Goal: Book appointment/travel/reservation

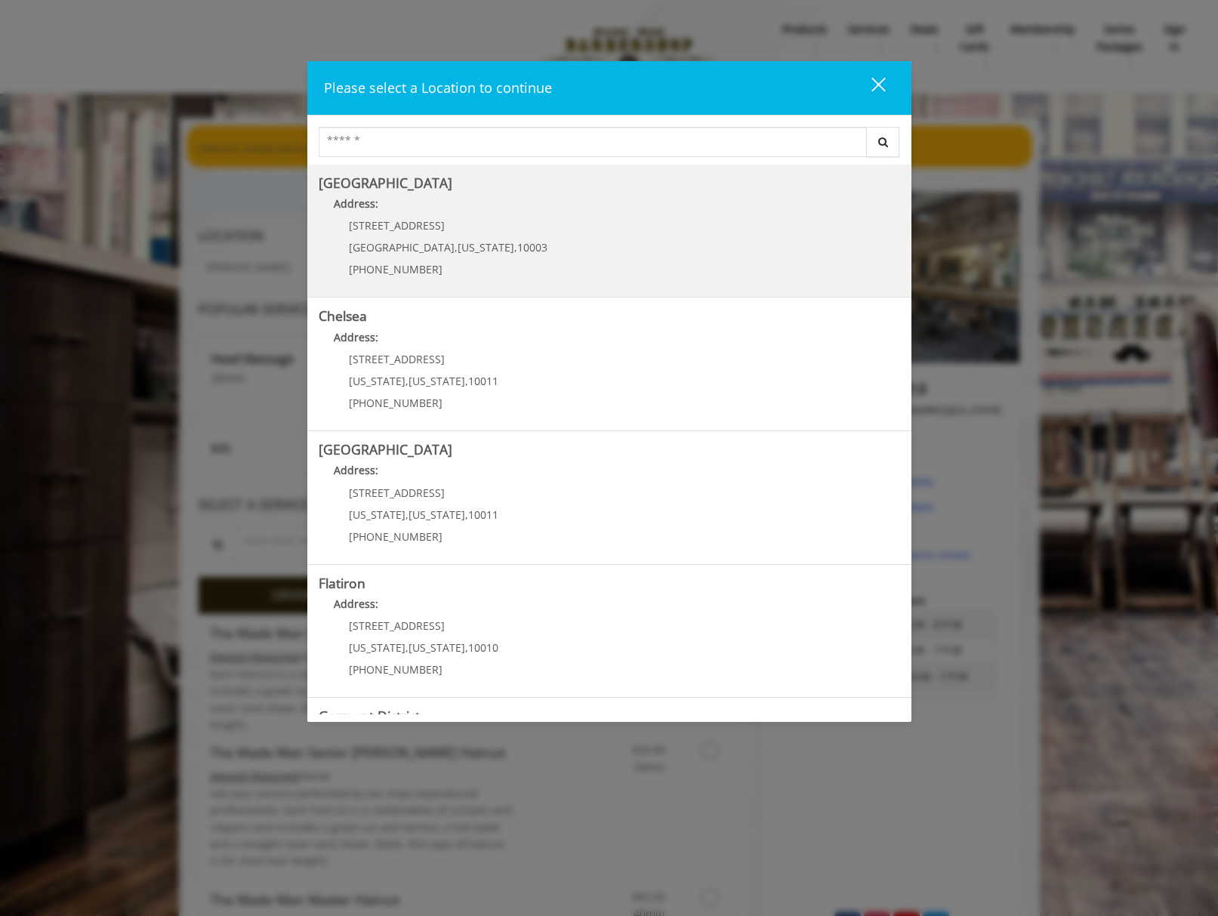
click at [558, 261] on Village "[GEOGRAPHIC_DATA] Address: [STREET_ADDRESS][US_STATE] (212) 598-1840" at bounding box center [610, 231] width 582 height 110
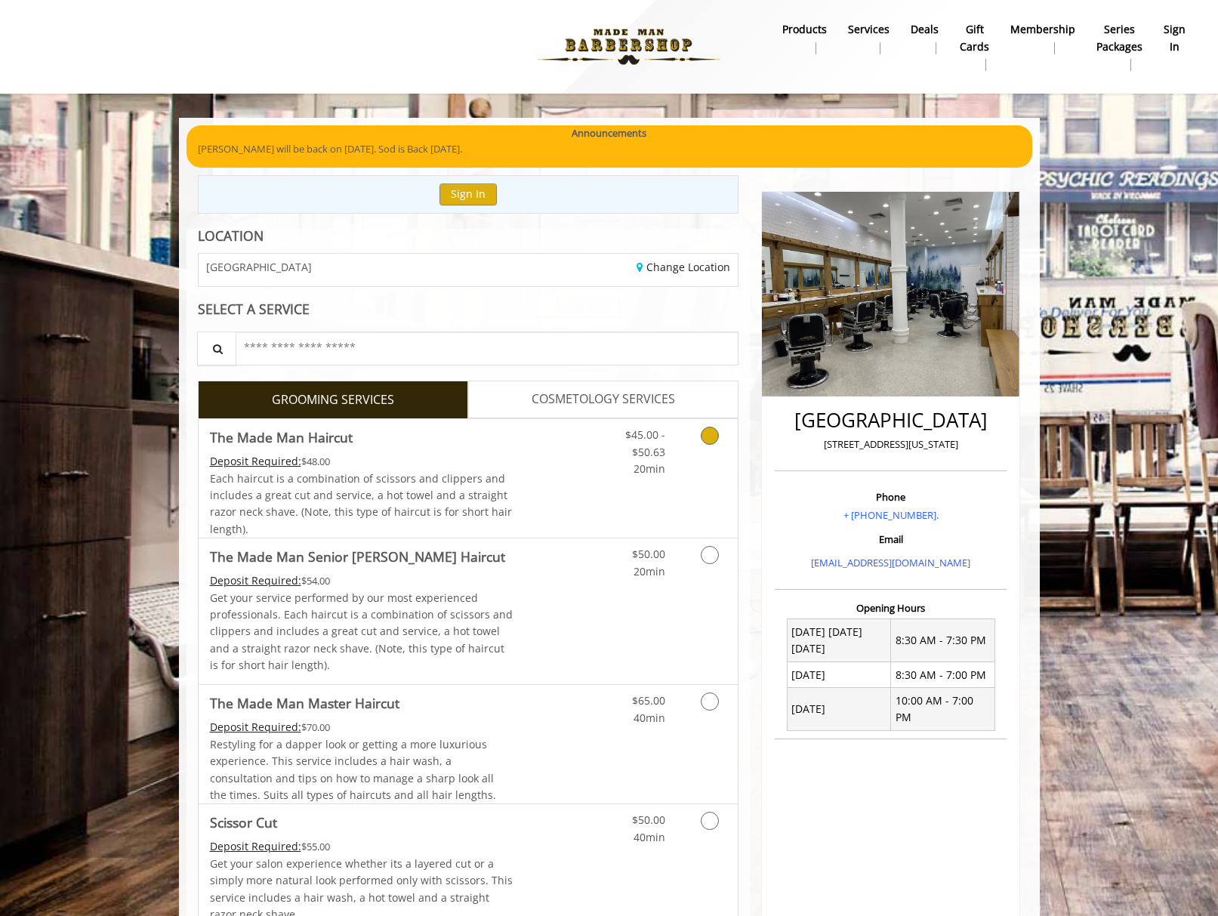
click at [431, 462] on div "Deposit Required: $48.00" at bounding box center [362, 461] width 304 height 17
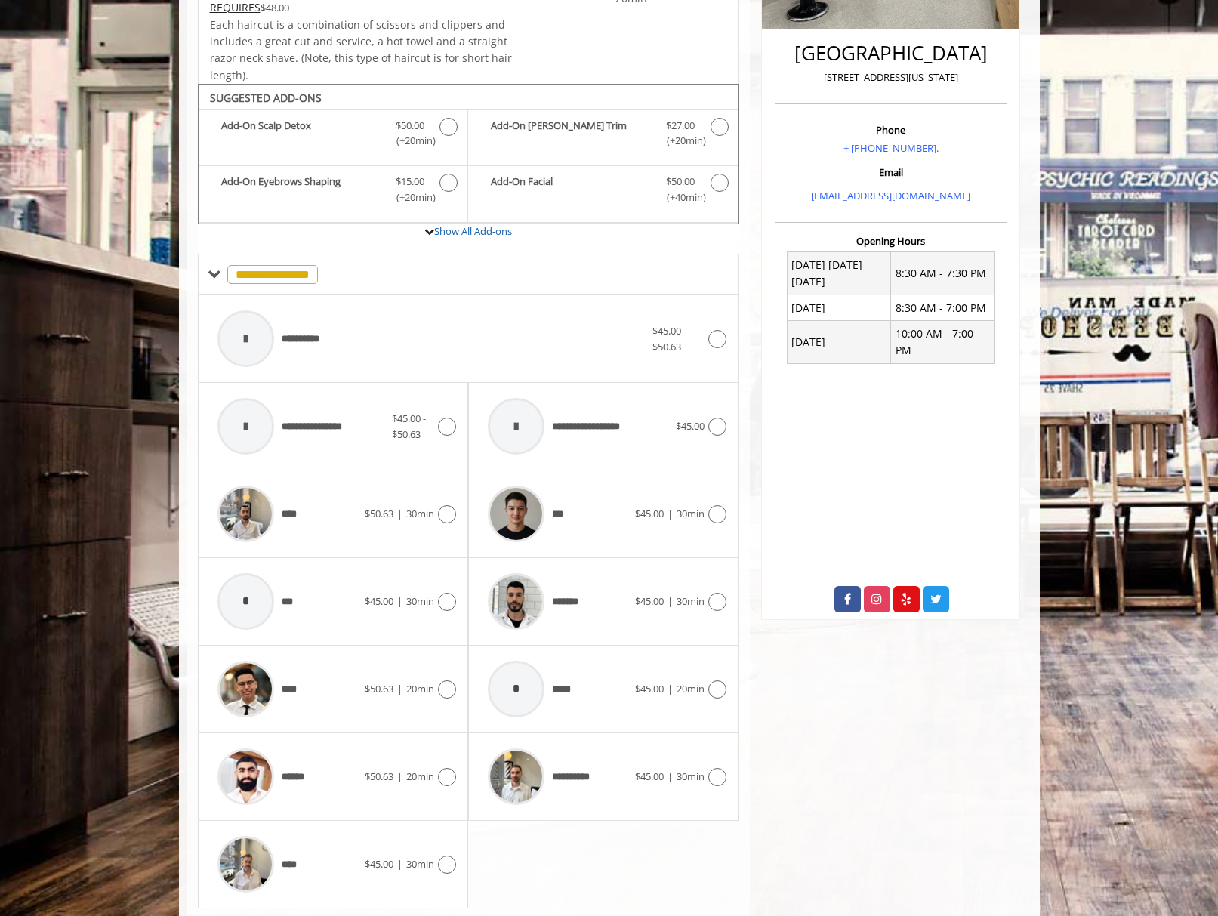
scroll to position [406, 0]
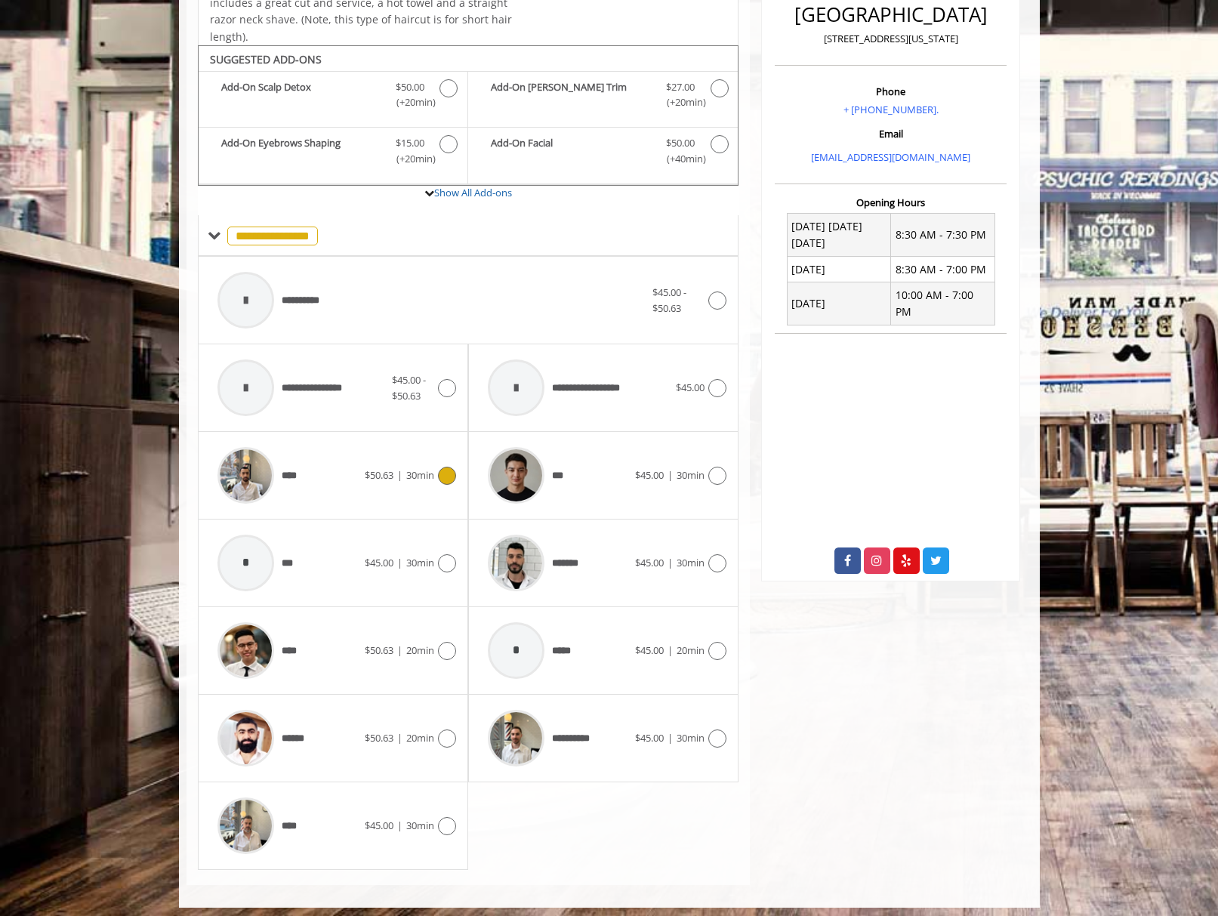
click at [338, 477] on div "****" at bounding box center [287, 476] width 155 height 72
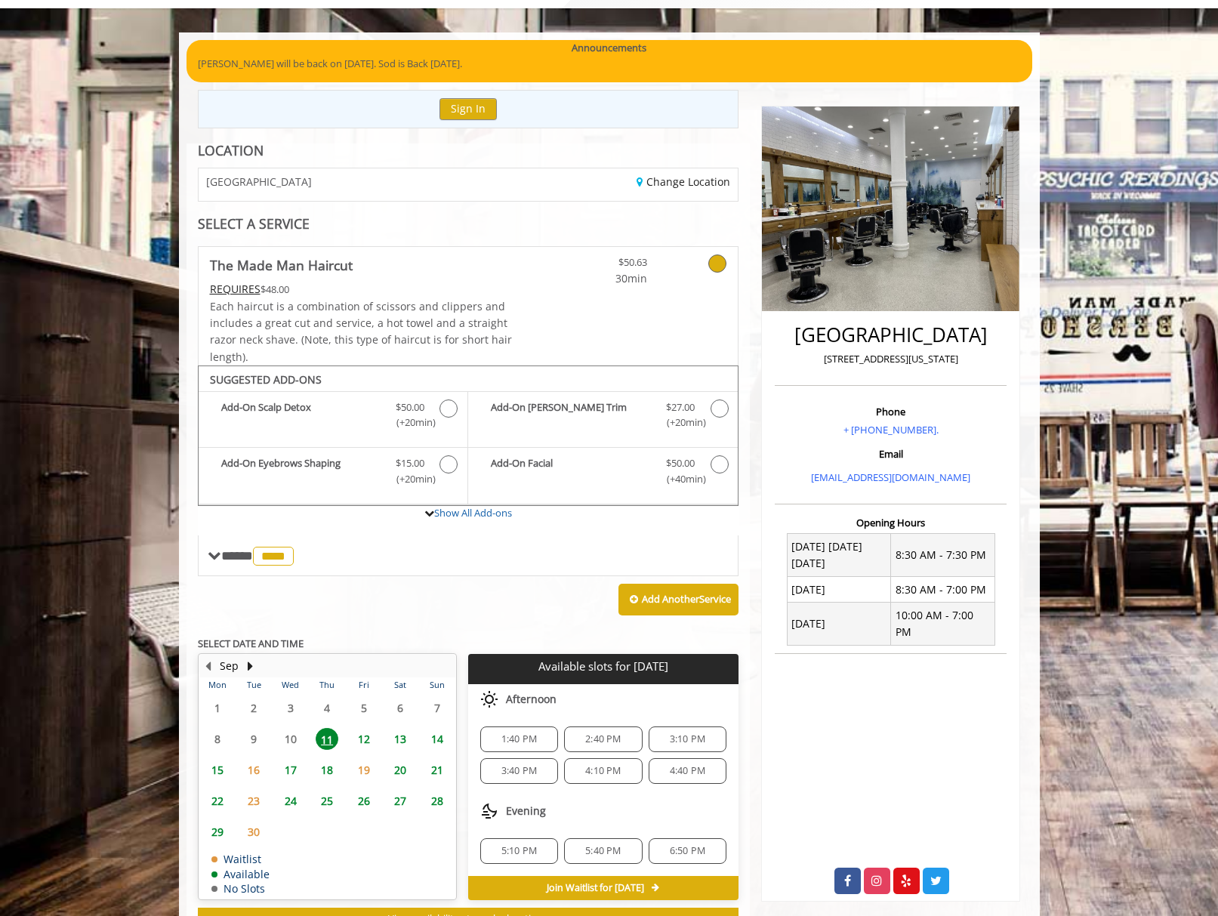
scroll to position [136, 0]
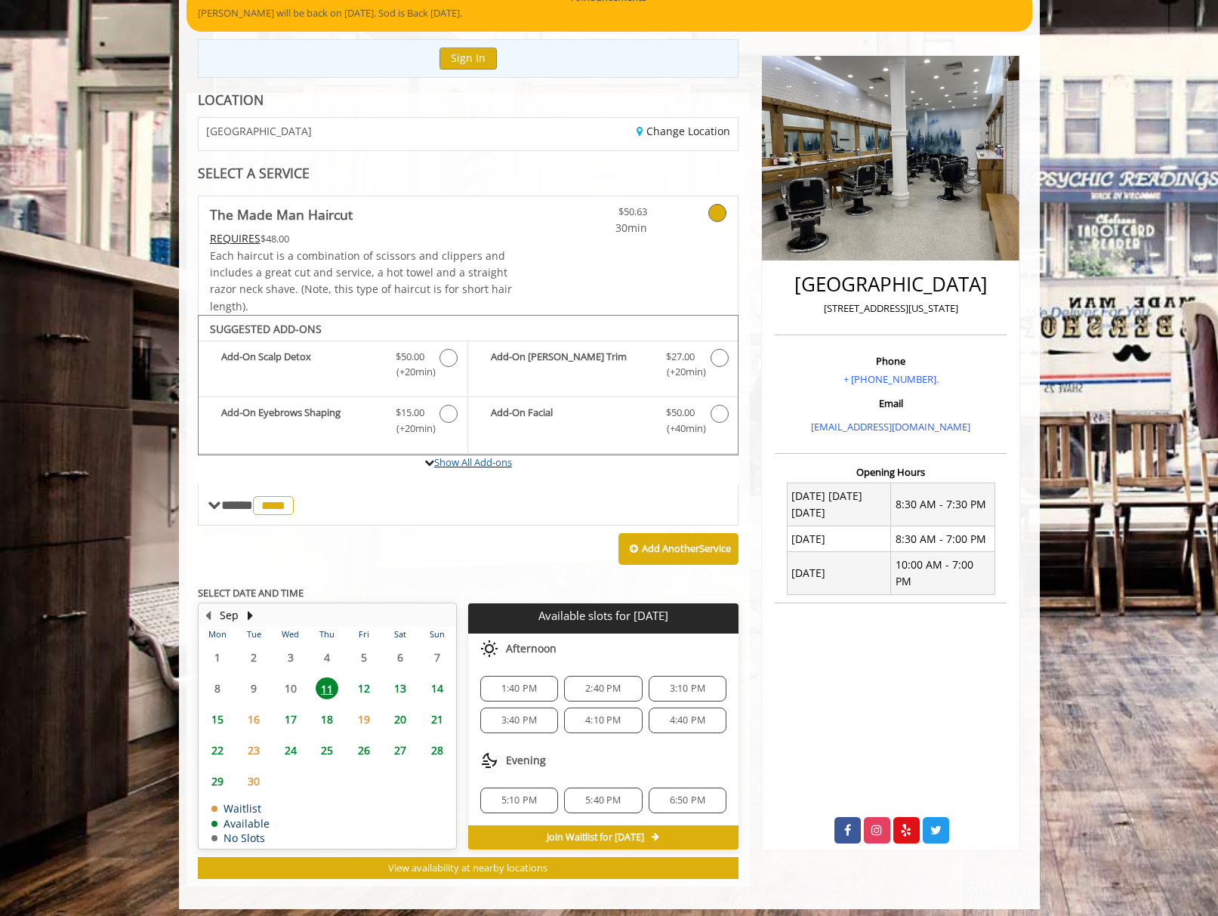
click at [491, 464] on label "Show All Add-ons" at bounding box center [469, 470] width 542 height 30
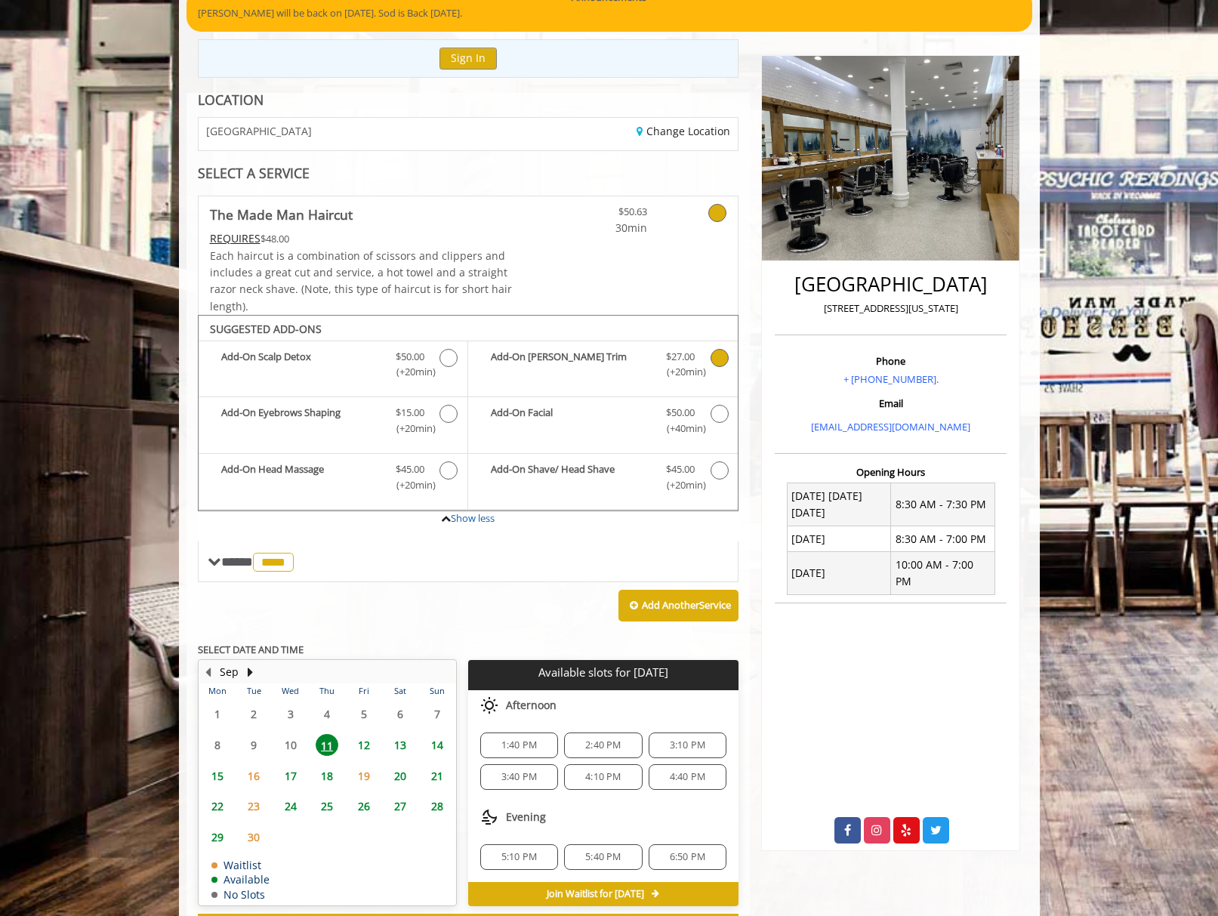
scroll to position [168, 0]
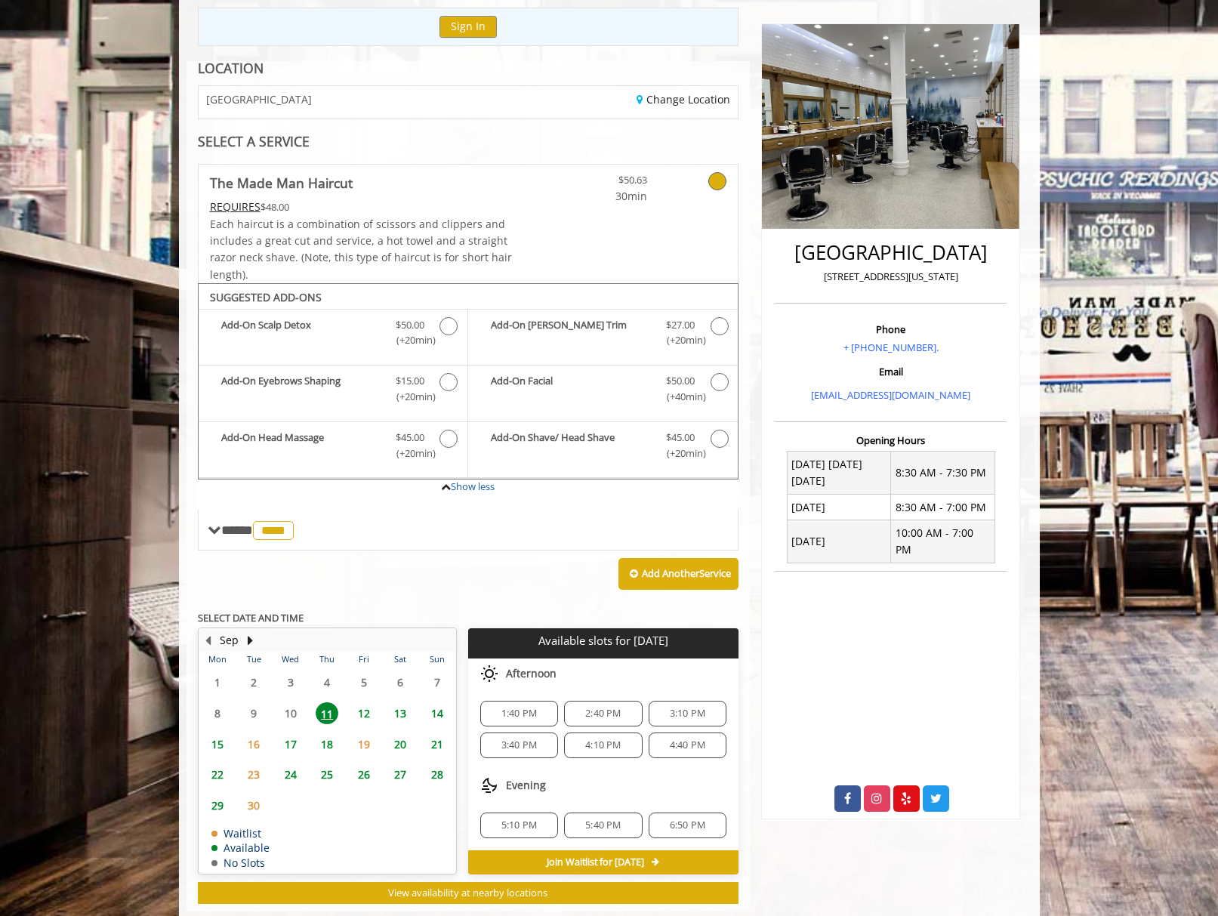
click at [396, 707] on span "13" at bounding box center [400, 713] width 23 height 22
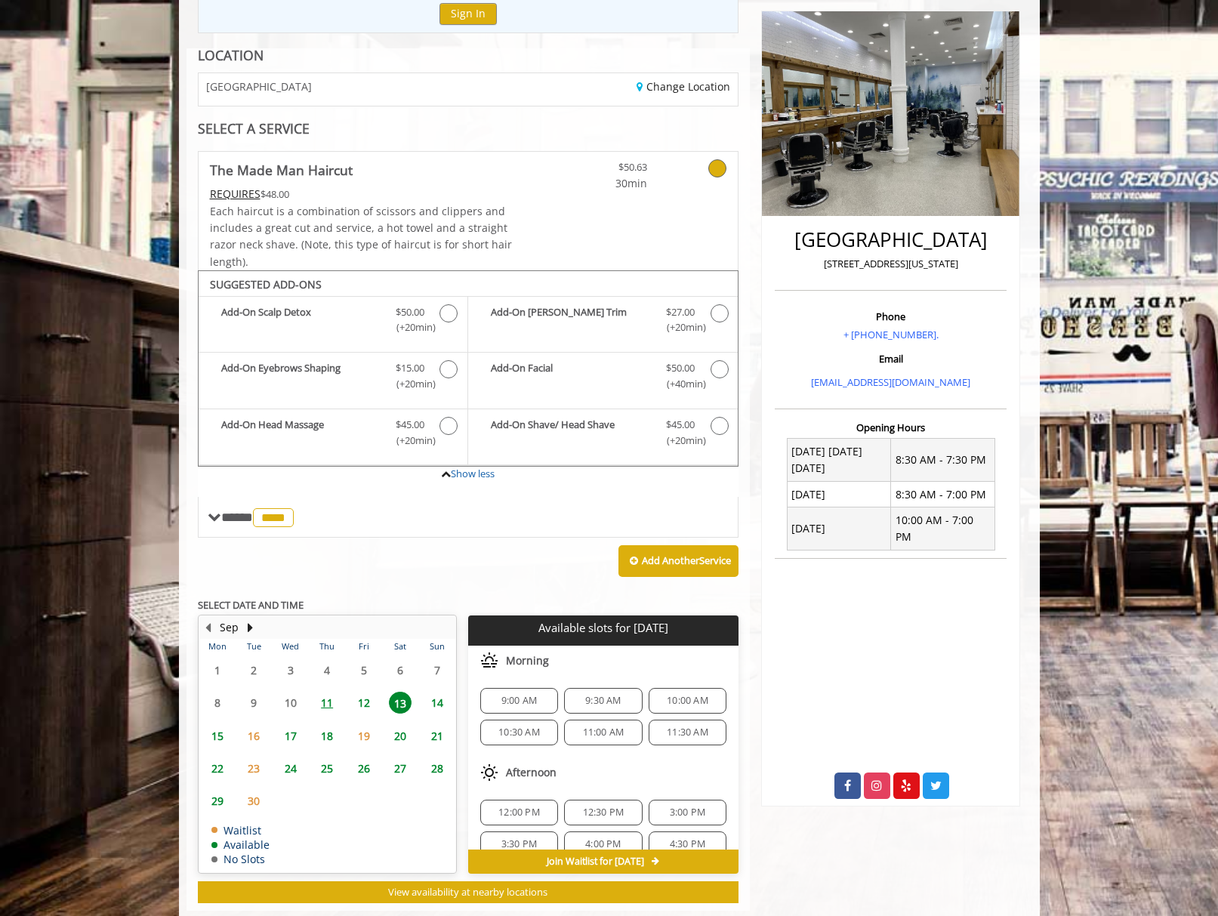
scroll to position [203, 0]
